Goal: Information Seeking & Learning: Understand process/instructions

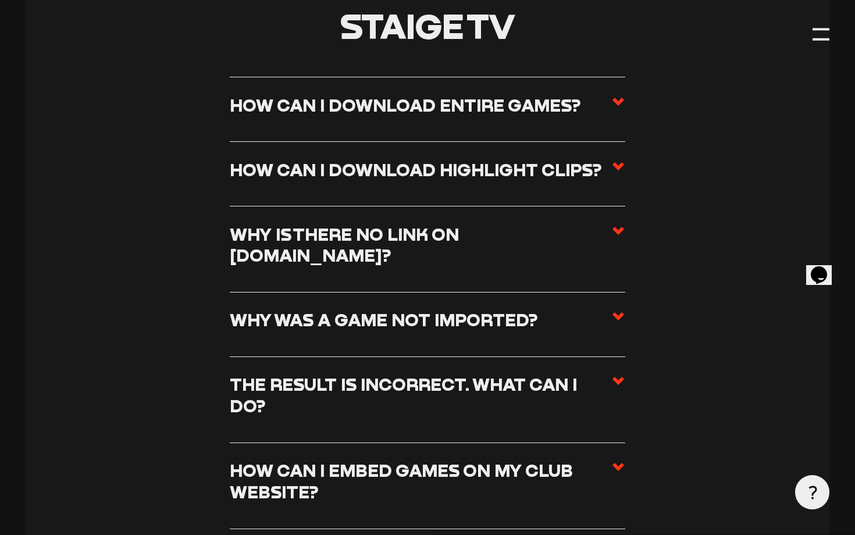
scroll to position [4911, 0]
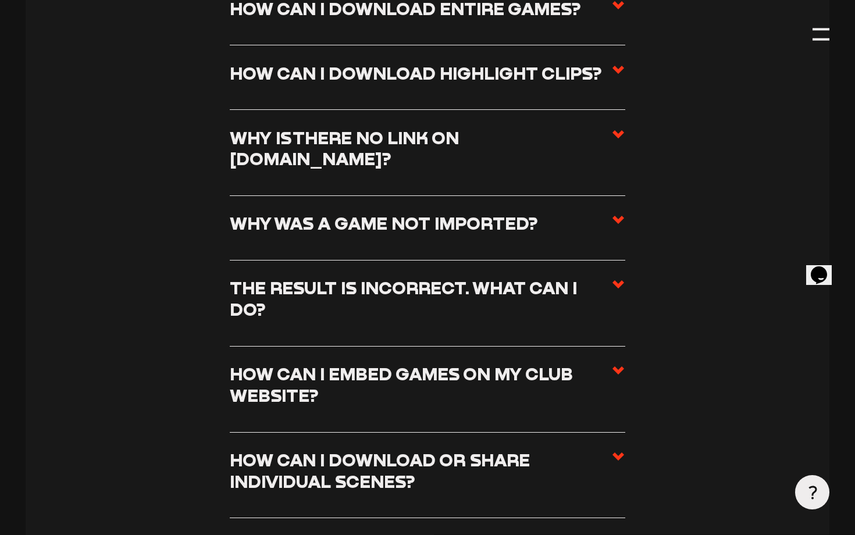
click at [479, 63] on h3 "How can I download highlight clips?" at bounding box center [416, 74] width 372 height 22
click at [0, 0] on input "How can I download highlight clips?" at bounding box center [0, 0] width 0 height 0
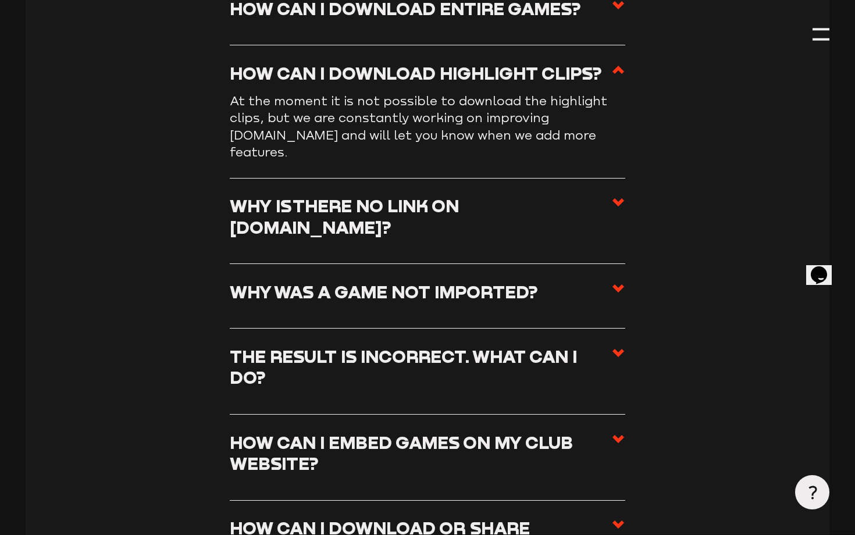
click at [469, 63] on h3 "How can I download highlight clips?" at bounding box center [416, 74] width 372 height 22
click at [0, 0] on input "How can I download highlight clips?" at bounding box center [0, 0] width 0 height 0
click at [463, 63] on h3 "How can I download highlight clips?" at bounding box center [416, 74] width 372 height 22
click at [0, 0] on input "How can I download highlight clips?" at bounding box center [0, 0] width 0 height 0
click at [626, 37] on section "Staige TV How can I download entire games? To download complete games you need …" at bounding box center [427, 324] width 803 height 893
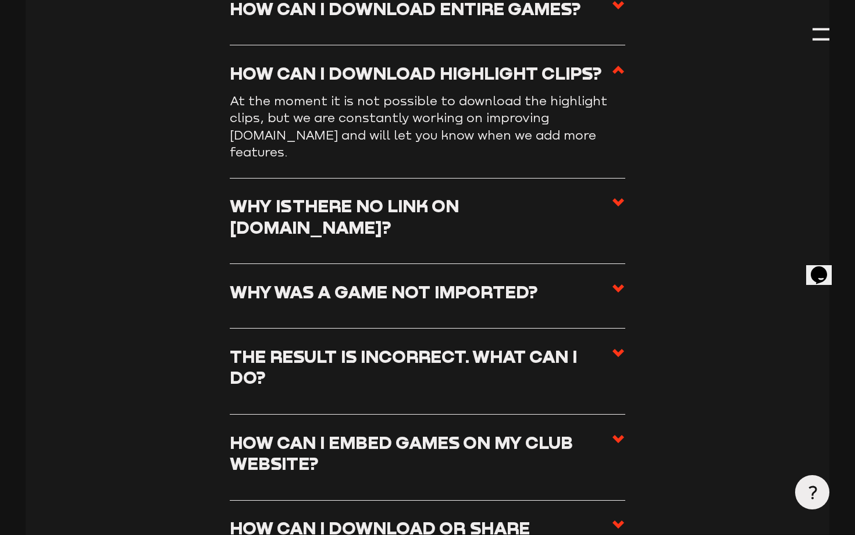
click at [615, 63] on icon at bounding box center [618, 70] width 14 height 14
click at [0, 0] on input "How can I download highlight clips?" at bounding box center [0, 0] width 0 height 0
click at [617, 66] on use at bounding box center [618, 70] width 12 height 8
click at [0, 0] on input "How can I download highlight clips?" at bounding box center [0, 0] width 0 height 0
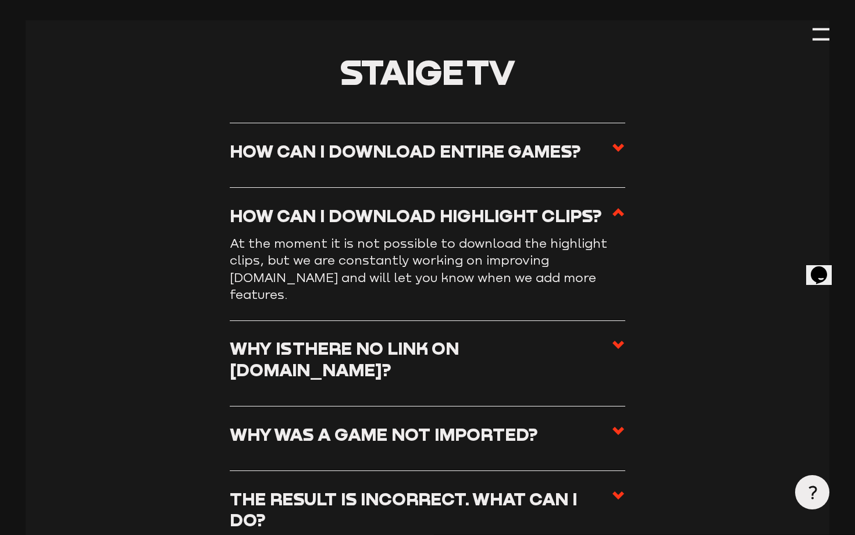
scroll to position [4767, 0]
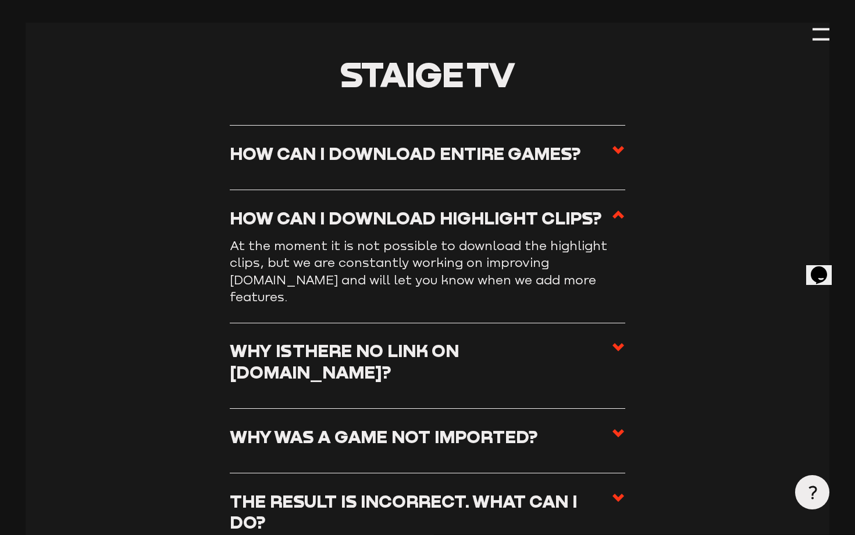
click at [410, 143] on h3 "How can I download entire games?" at bounding box center [405, 154] width 351 height 22
click at [0, 0] on input "How can I download entire games?" at bounding box center [0, 0] width 0 height 0
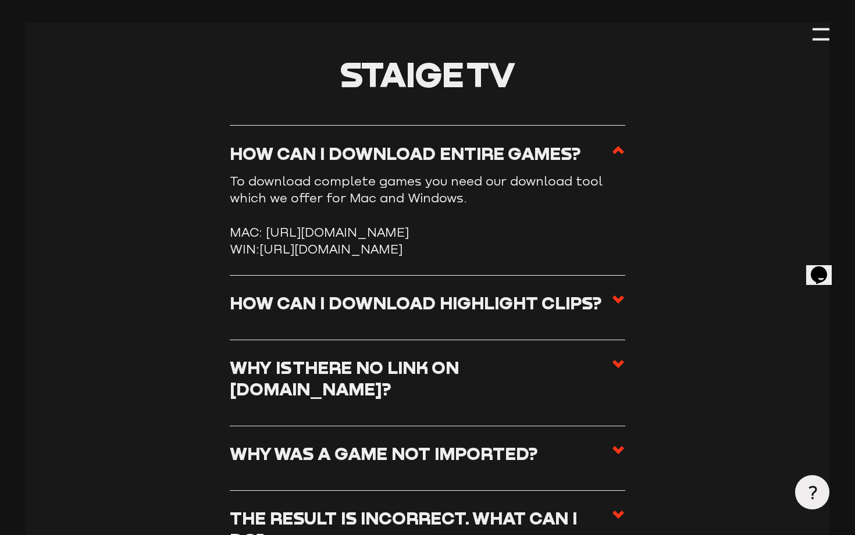
drag, startPoint x: 263, startPoint y: 201, endPoint x: 545, endPoint y: 217, distance: 282.5
click at [545, 224] on li "MAC: [URL][DOMAIN_NAME]" at bounding box center [427, 232] width 395 height 17
copy li "[URL][DOMAIN_NAME]"
click at [687, 214] on section "Staige TV How can I download entire games? To download complete games you need …" at bounding box center [427, 478] width 803 height 910
drag, startPoint x: 268, startPoint y: 200, endPoint x: 522, endPoint y: 221, distance: 254.9
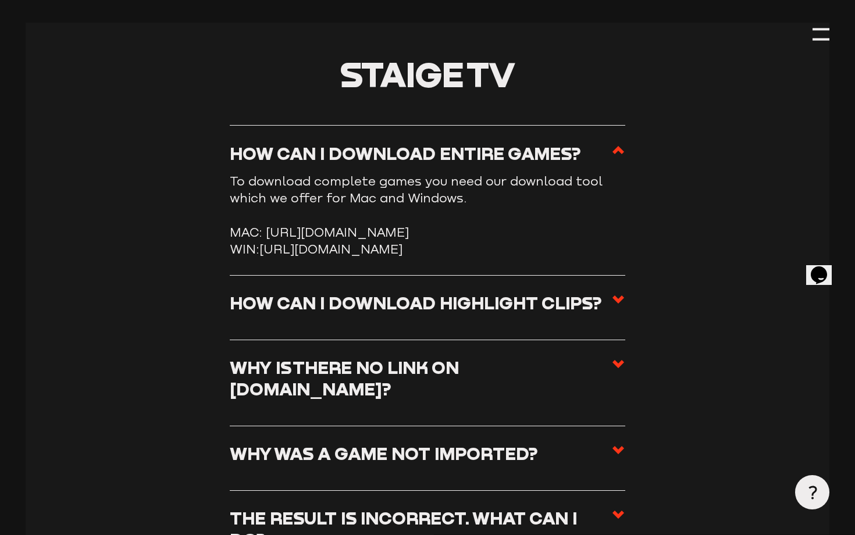
click at [522, 224] on li "MAC: [URL][DOMAIN_NAME]" at bounding box center [427, 232] width 395 height 17
copy li "[URL][DOMAIN_NAME]"
